Goal: Information Seeking & Learning: Compare options

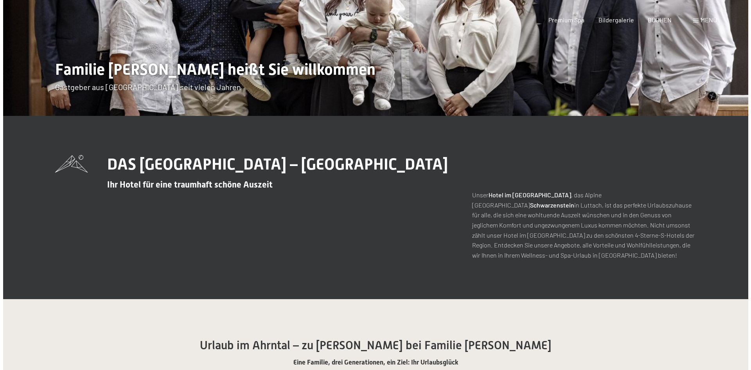
scroll to position [274, 0]
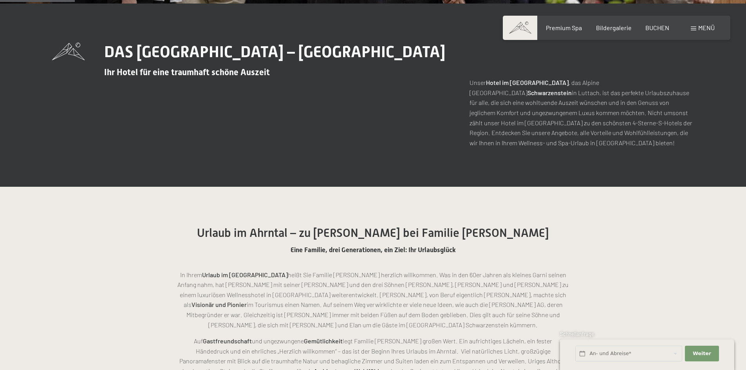
click at [693, 27] on span at bounding box center [692, 29] width 5 height 4
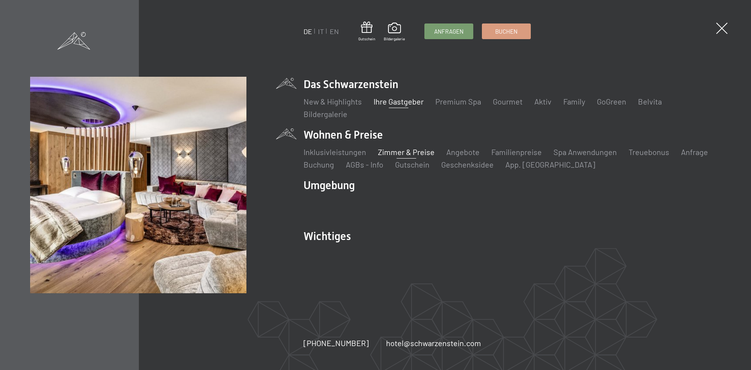
click at [409, 155] on link "Zimmer & Preise" at bounding box center [406, 151] width 57 height 9
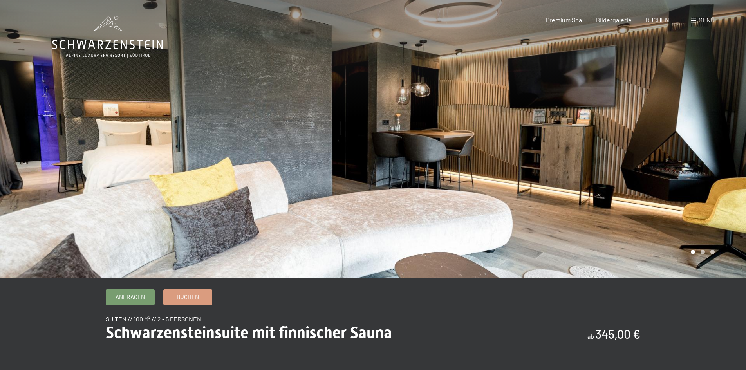
click at [693, 163] on div at bounding box center [559, 138] width 373 height 277
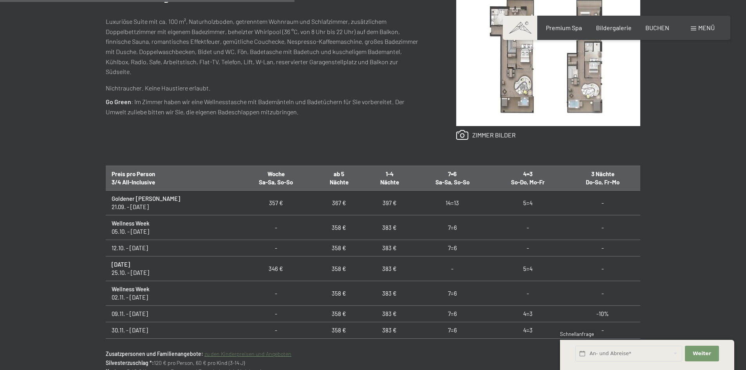
click at [519, 52] on img at bounding box center [548, 57] width 184 height 138
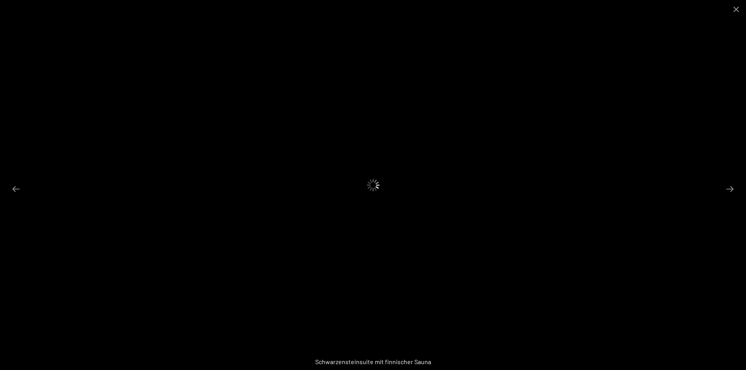
scroll to position [157, 0]
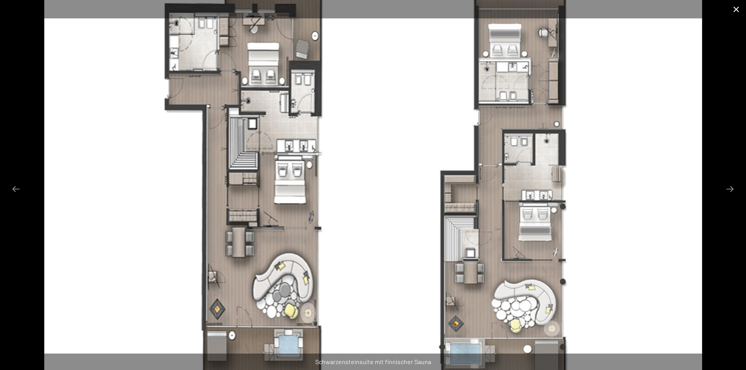
click at [738, 6] on button "Close gallery" at bounding box center [736, 9] width 20 height 18
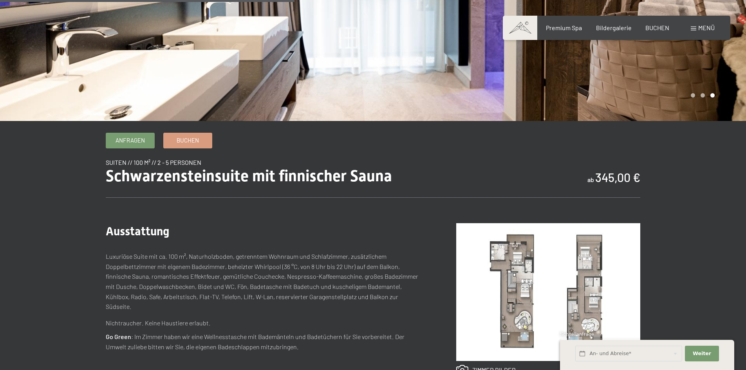
scroll to position [391, 0]
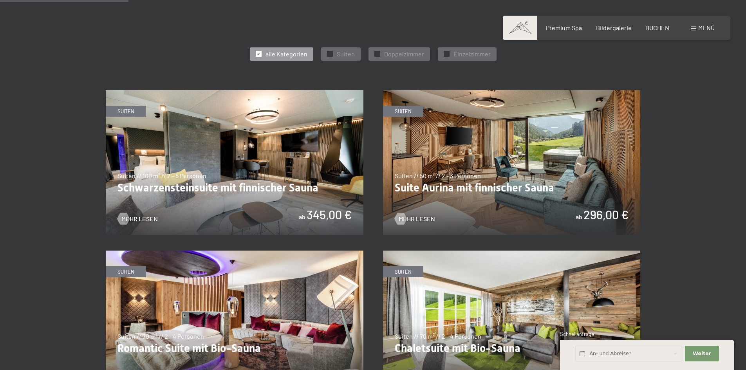
click at [510, 157] on img at bounding box center [512, 162] width 258 height 145
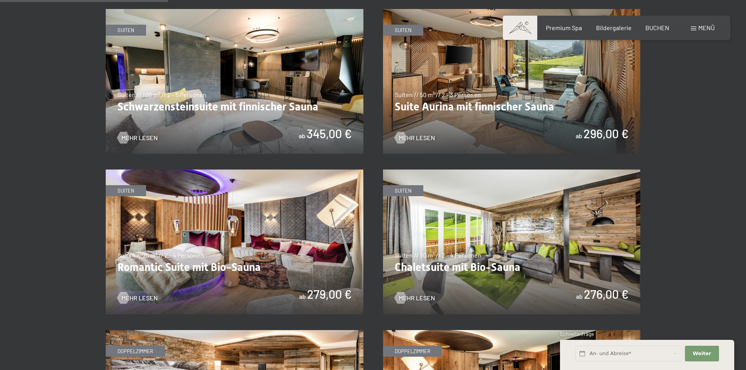
scroll to position [626, 0]
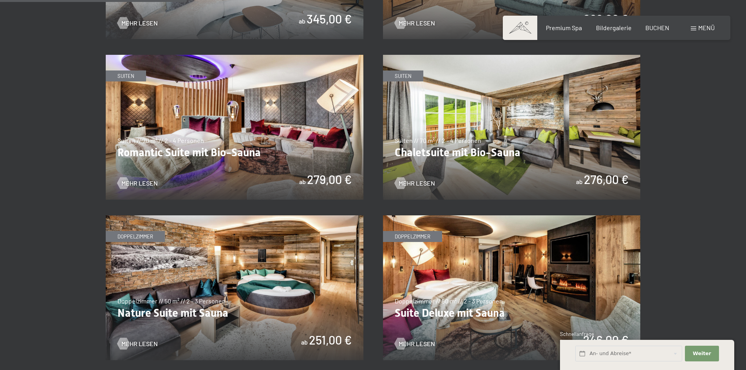
click at [299, 137] on img at bounding box center [235, 127] width 258 height 145
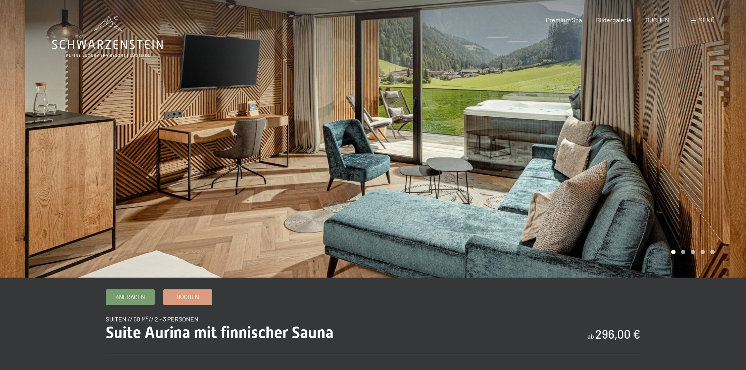
click at [536, 168] on div at bounding box center [559, 138] width 373 height 277
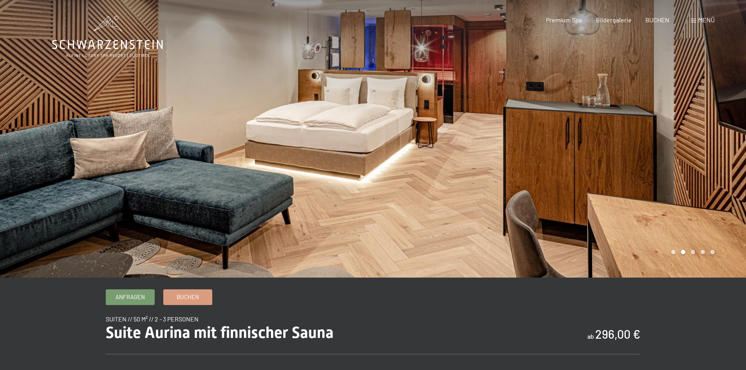
click at [543, 166] on div at bounding box center [559, 138] width 373 height 277
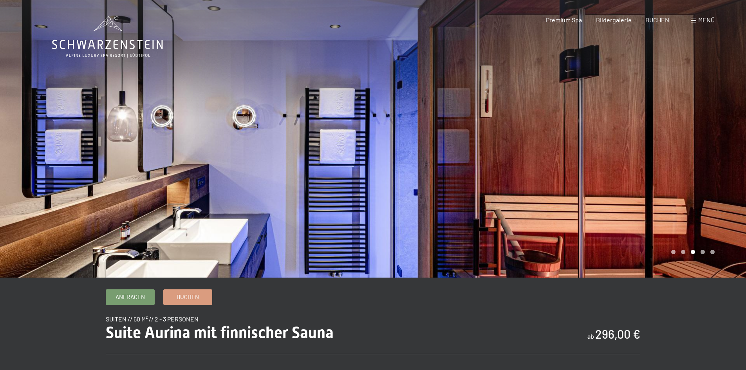
click at [543, 166] on div at bounding box center [559, 138] width 373 height 277
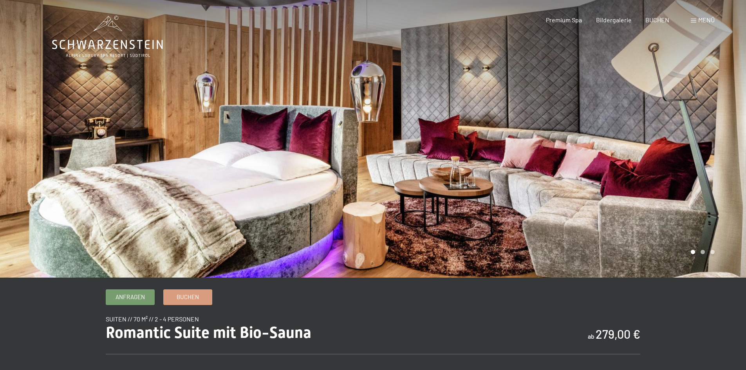
click at [631, 144] on div at bounding box center [559, 138] width 373 height 277
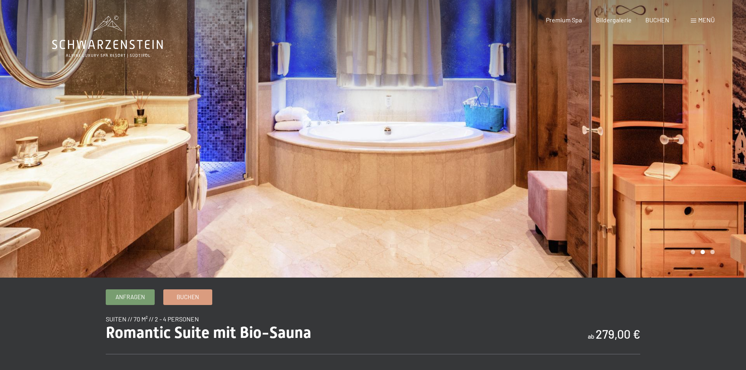
click at [631, 144] on div at bounding box center [559, 138] width 373 height 277
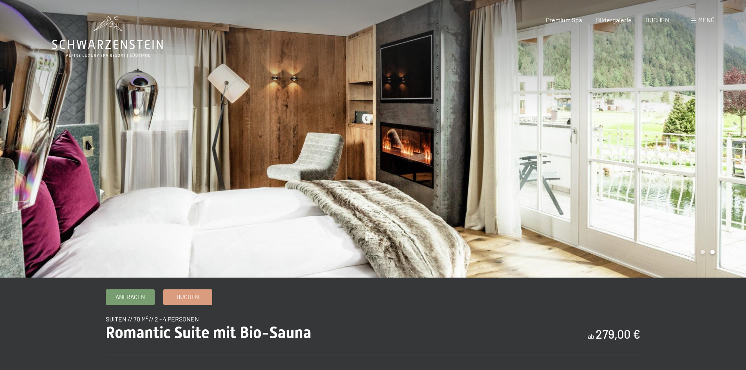
click at [95, 124] on div at bounding box center [186, 138] width 373 height 277
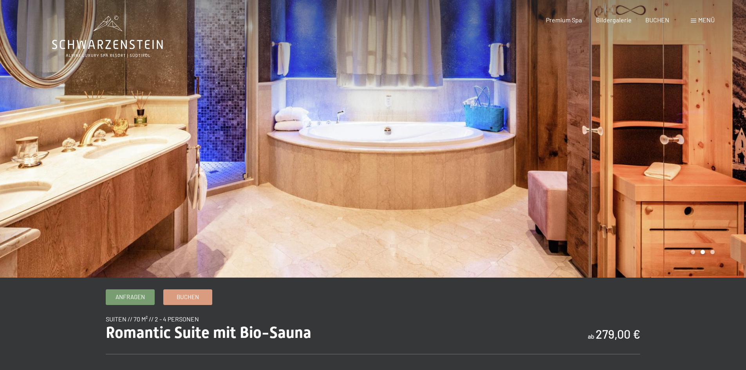
click at [682, 142] on div at bounding box center [559, 138] width 373 height 277
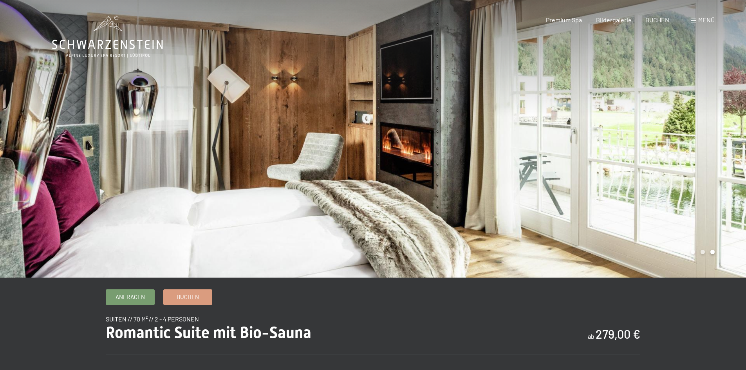
click at [682, 142] on div at bounding box center [559, 138] width 373 height 277
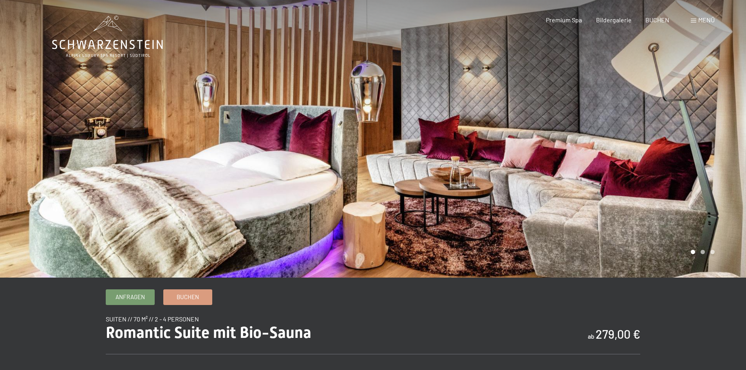
click at [682, 142] on div at bounding box center [559, 138] width 373 height 277
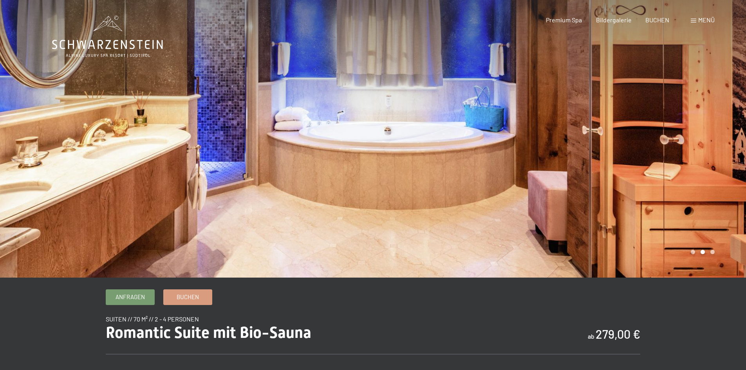
click at [701, 119] on div at bounding box center [559, 138] width 373 height 277
